Goal: Use online tool/utility: Utilize a website feature to perform a specific function

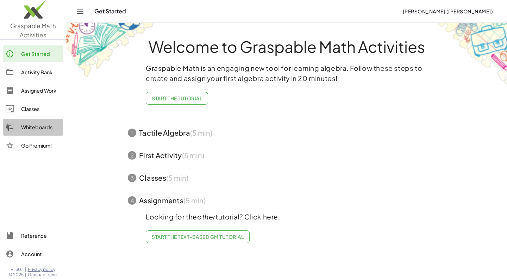
click at [38, 128] on div "Whiteboards" at bounding box center [40, 127] width 39 height 8
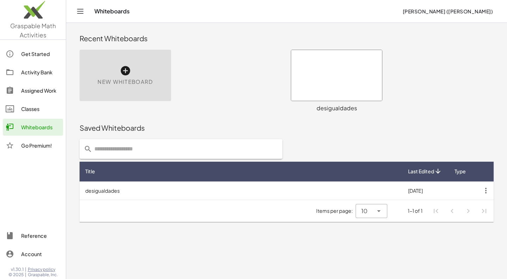
click at [122, 71] on icon at bounding box center [125, 70] width 11 height 11
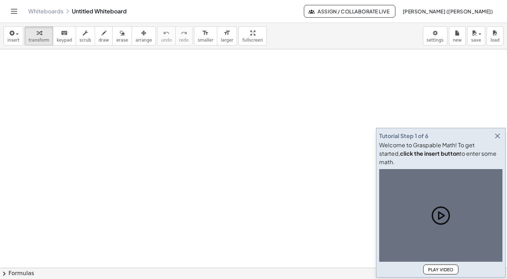
click at [126, 72] on div at bounding box center [253, 267] width 507 height 437
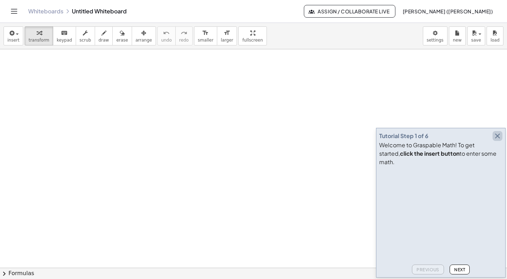
click at [499, 140] on icon "button" at bounding box center [497, 136] width 8 height 8
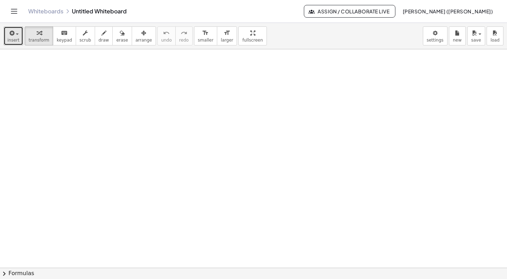
click at [14, 38] on span "insert" at bounding box center [13, 40] width 12 height 5
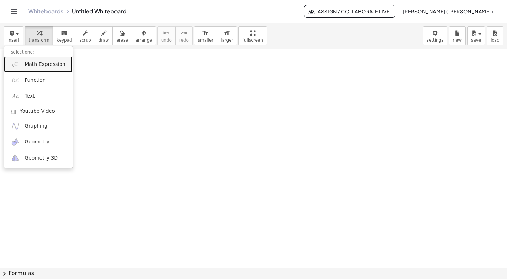
click at [37, 61] on span "Math Expression" at bounding box center [45, 64] width 41 height 7
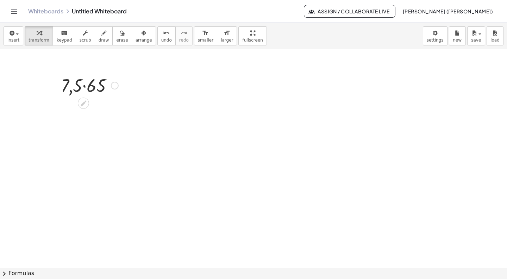
click at [85, 87] on div at bounding box center [89, 85] width 64 height 24
click at [85, 87] on div at bounding box center [89, 84] width 61 height 23
click at [16, 39] on span "insert" at bounding box center [13, 40] width 12 height 5
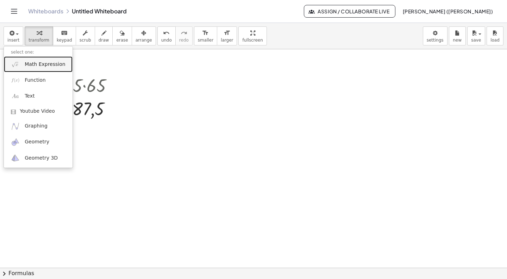
click at [34, 65] on span "Math Expression" at bounding box center [45, 64] width 41 height 7
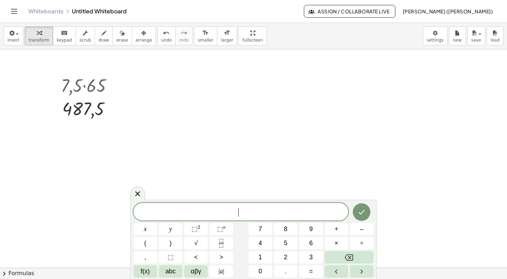
click at [265, 213] on span "​" at bounding box center [240, 212] width 215 height 10
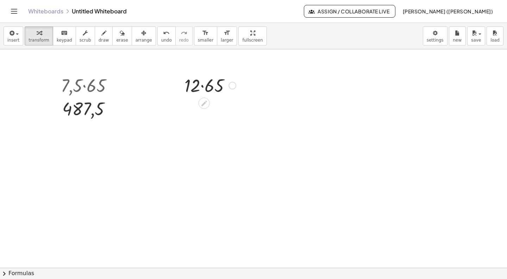
click at [203, 87] on div at bounding box center [210, 85] width 58 height 24
click at [203, 87] on div at bounding box center [210, 84] width 47 height 23
